Goal: Transaction & Acquisition: Purchase product/service

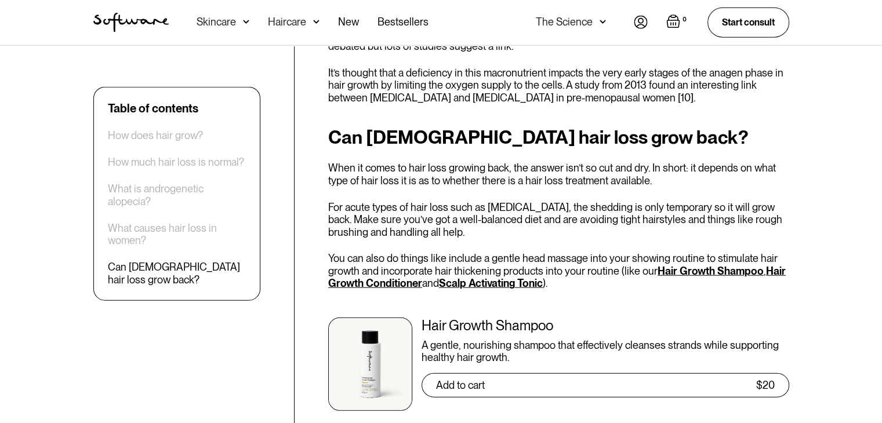
scroll to position [2841, 0]
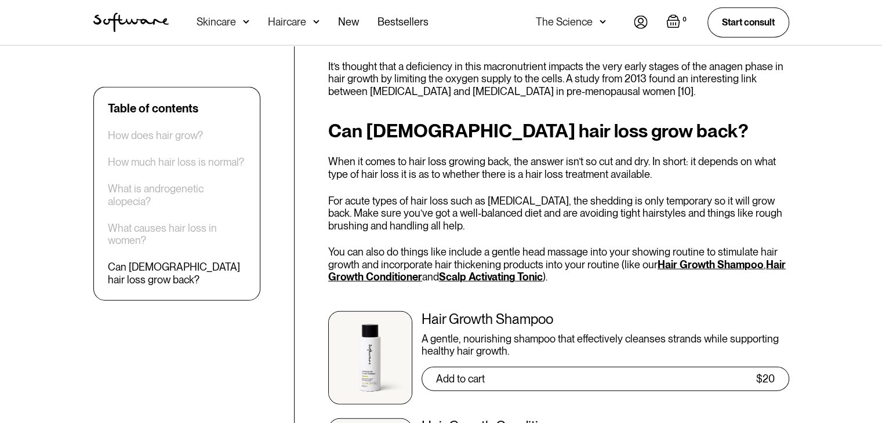
click at [677, 259] on link "Hair Growth Shampoo" at bounding box center [711, 265] width 106 height 12
